Goal: Contribute content: Contribute content

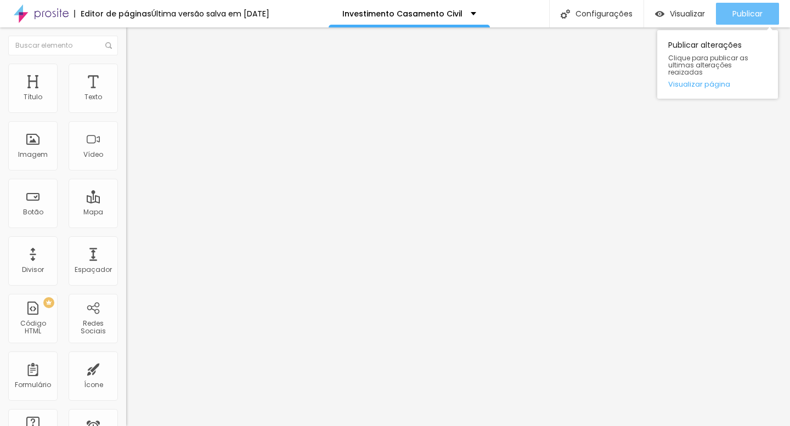
click at [751, 16] on span "Publicar" at bounding box center [747, 13] width 30 height 9
click at [748, 12] on span "Publicar" at bounding box center [747, 13] width 30 height 9
click at [741, 13] on span "Publicar" at bounding box center [747, 13] width 30 height 9
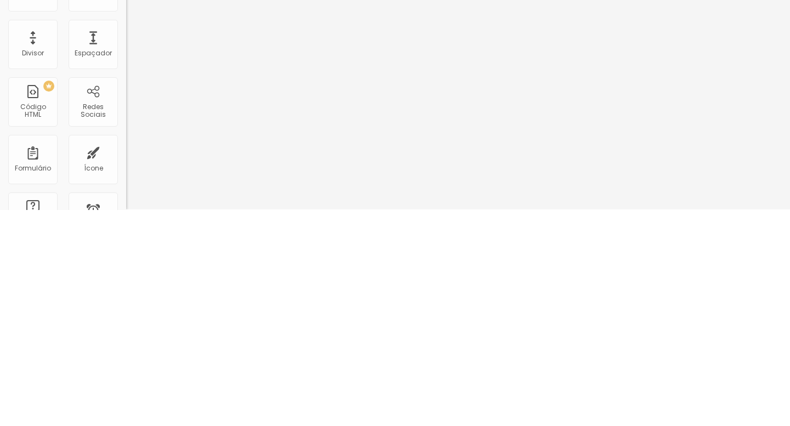
scroll to position [46, 0]
click at [126, 375] on div "Editar Título Estilo Avançado Tamanho Titulo 1 H1 Titulo 2 H2 Titulo 3 H3 Titul…" at bounding box center [189, 226] width 126 height 399
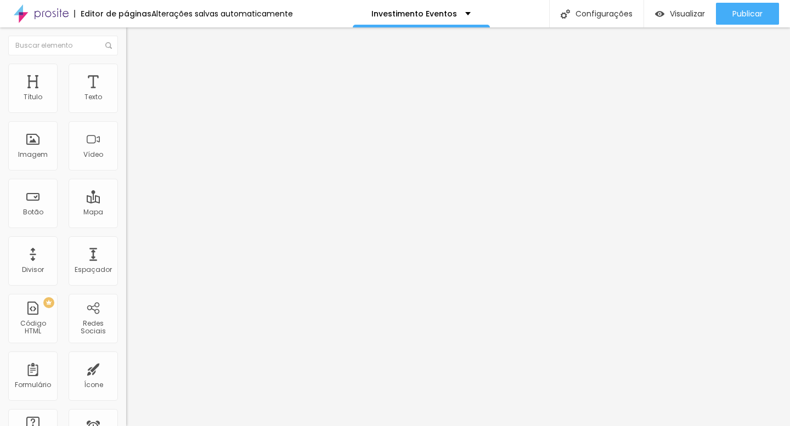
scroll to position [0, 0]
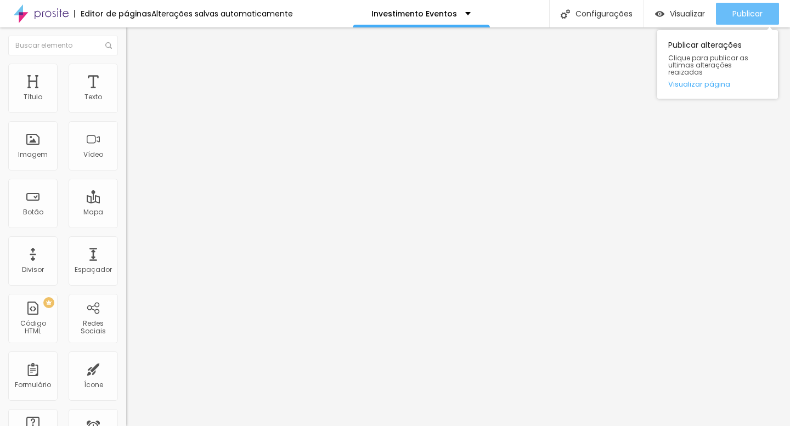
click at [731, 17] on button "Publicar" at bounding box center [747, 14] width 63 height 22
